Goal: Information Seeking & Learning: Learn about a topic

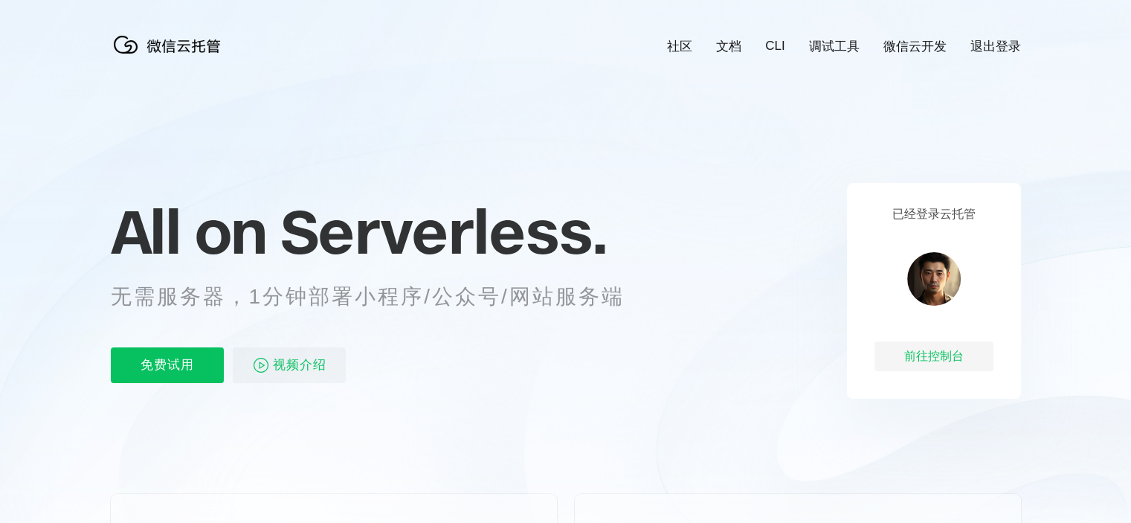
scroll to position [0, 2645]
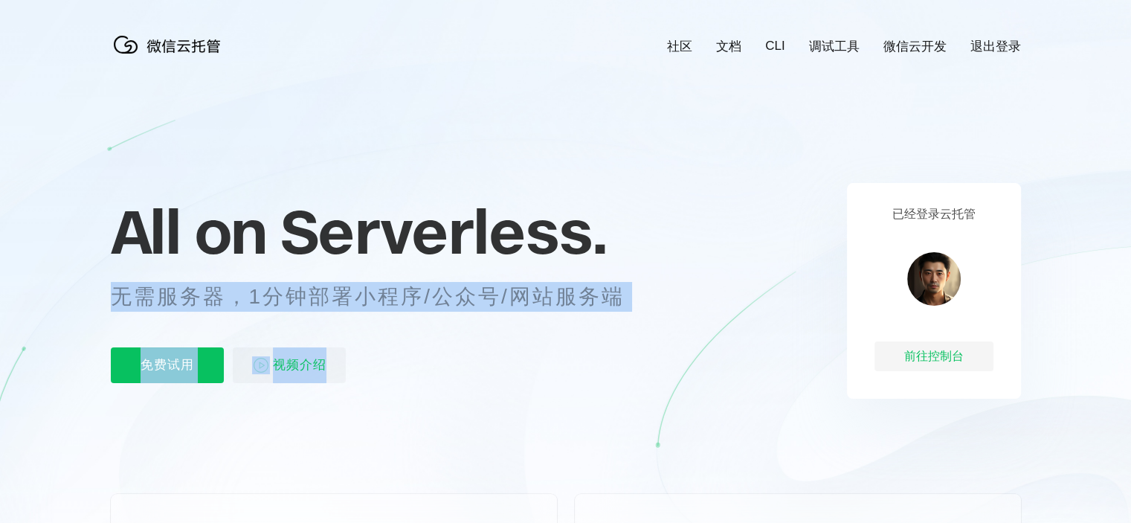
drag, startPoint x: 113, startPoint y: 295, endPoint x: 633, endPoint y: 323, distance: 520.7
click at [633, 323] on div "All on Serverless. 无需服务器，1分钟部署小程序/公众号/网站服务端 免费试用 视频介绍" at bounding box center [386, 291] width 550 height 216
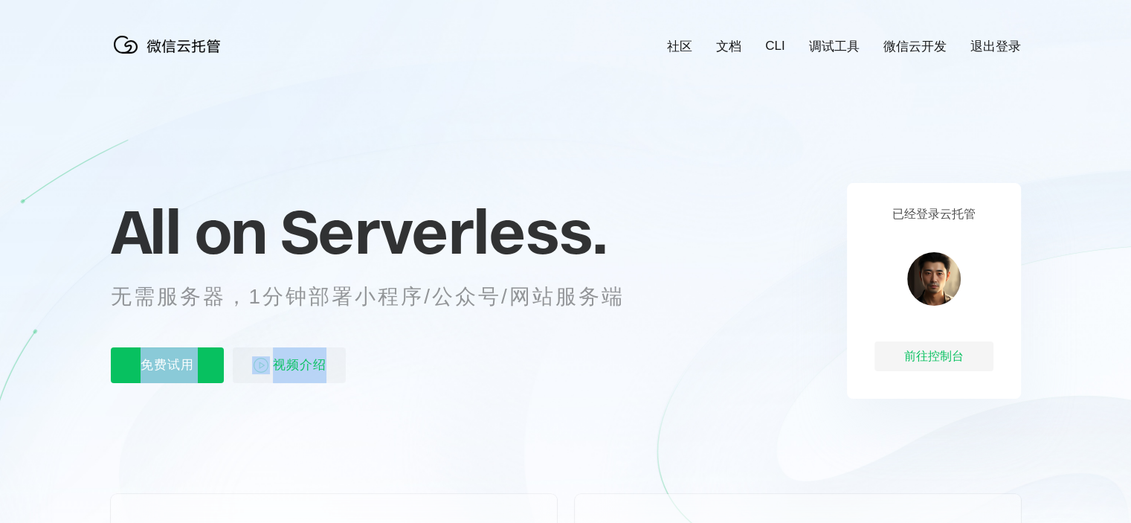
drag, startPoint x: 634, startPoint y: 306, endPoint x: 357, endPoint y: 324, distance: 277.3
click at [376, 320] on div "All on Serverless. 无需服务器，1分钟部署小程序/公众号/网站服务端 免费试用 视频介绍" at bounding box center [386, 291] width 550 height 216
click at [323, 327] on div "All on Serverless. 无需服务器，1分钟部署小程序/公众号/网站服务端 免费试用 视频介绍" at bounding box center [386, 291] width 550 height 216
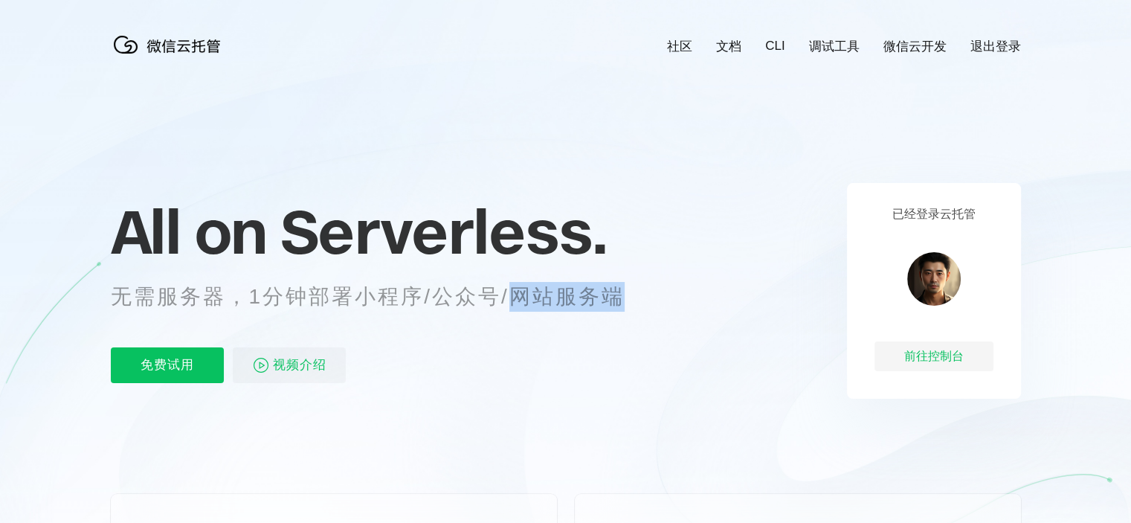
drag, startPoint x: 515, startPoint y: 291, endPoint x: 632, endPoint y: 310, distance: 118.4
click at [632, 310] on p "无需服务器，1分钟部署小程序/公众号/网站服务端" at bounding box center [382, 297] width 542 height 30
click at [467, 339] on div "All on Serverless. 无需服务器，1分钟部署小程序/公众号/网站服务端 免费试用 视频介绍" at bounding box center [386, 291] width 550 height 216
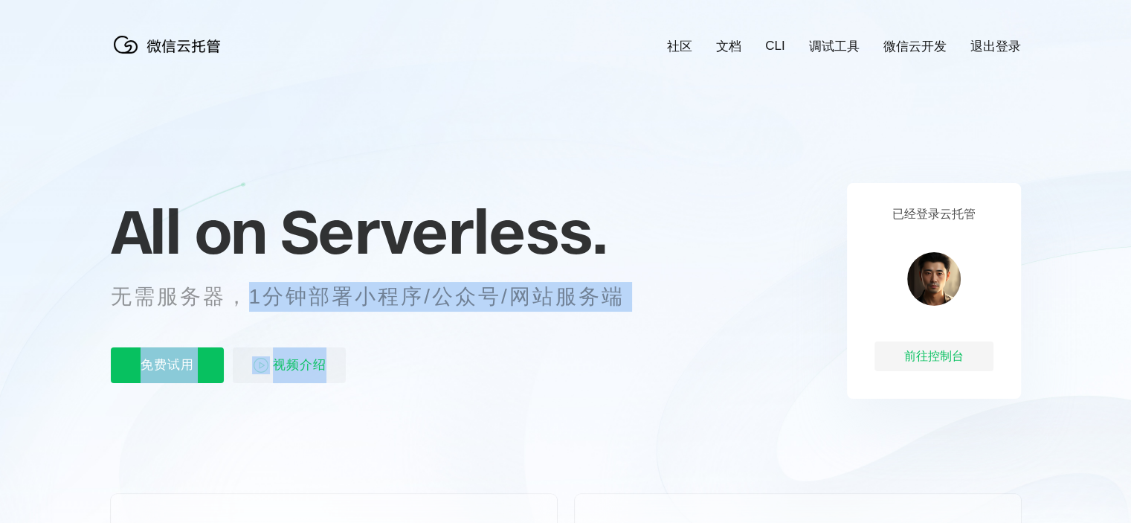
drag, startPoint x: 257, startPoint y: 292, endPoint x: 617, endPoint y: 315, distance: 360.0
click at [617, 315] on div "All on Serverless. 无需服务器，1分钟部署小程序/公众号/网站服务端 免费试用 视频介绍" at bounding box center [386, 291] width 550 height 216
click at [606, 332] on div "All on Serverless. 无需服务器，1分钟部署小程序/公众号/网站服务端 免费试用 视频介绍" at bounding box center [386, 291] width 550 height 216
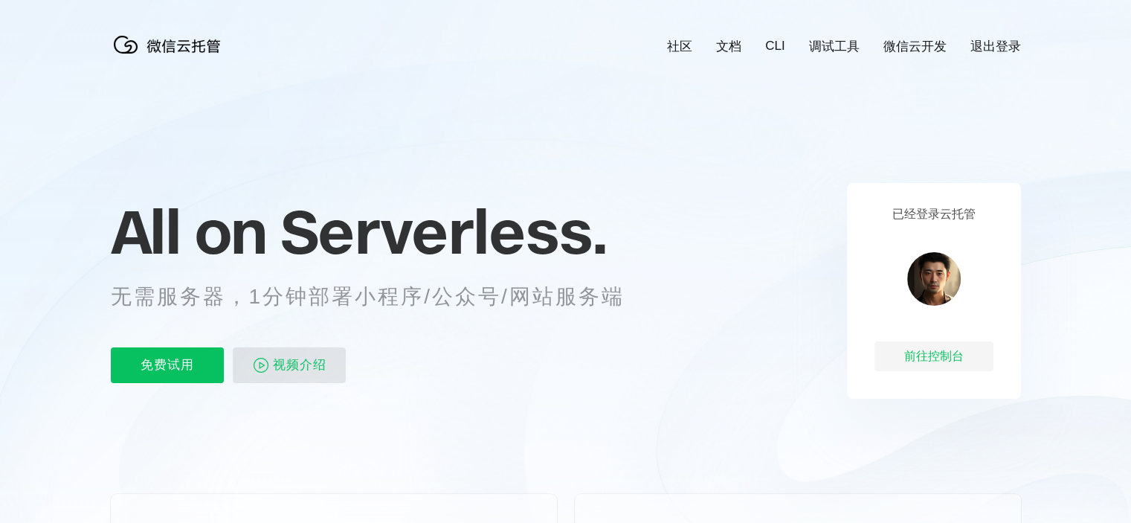
click at [277, 363] on span "视频介绍" at bounding box center [300, 365] width 54 height 36
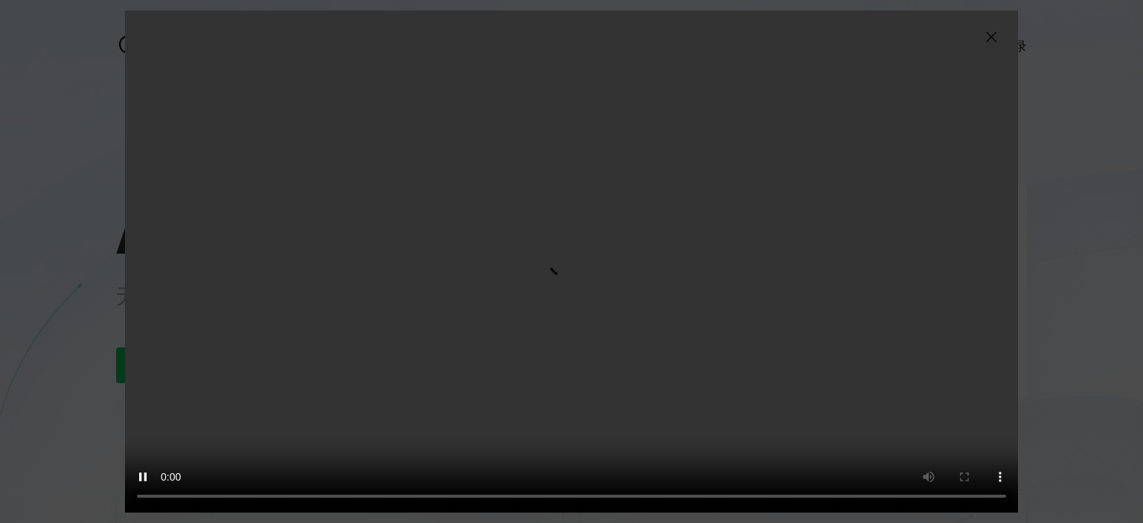
click at [991, 35] on img at bounding box center [991, 37] width 18 height 18
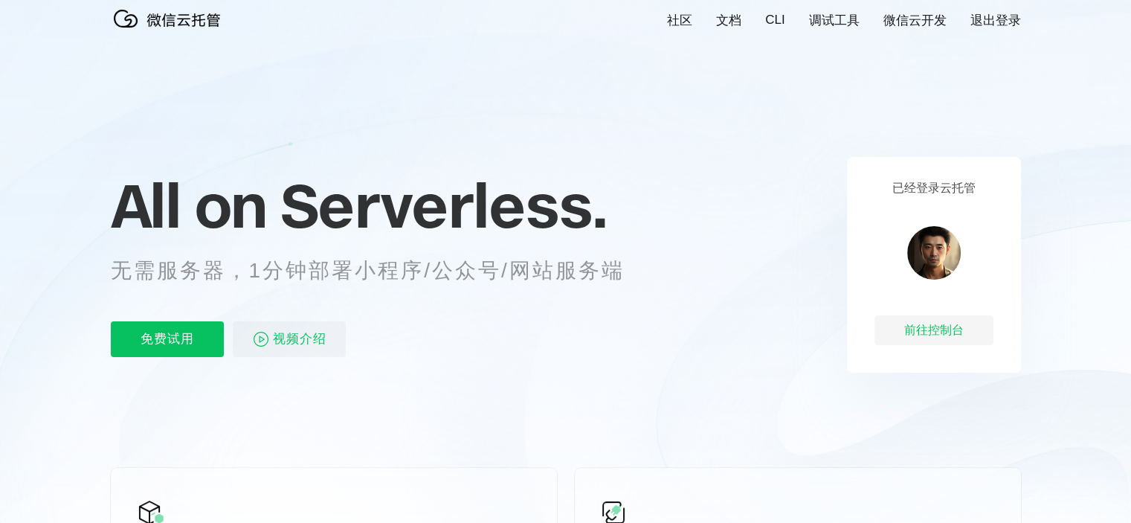
scroll to position [0, 0]
